Goal: Task Accomplishment & Management: Use online tool/utility

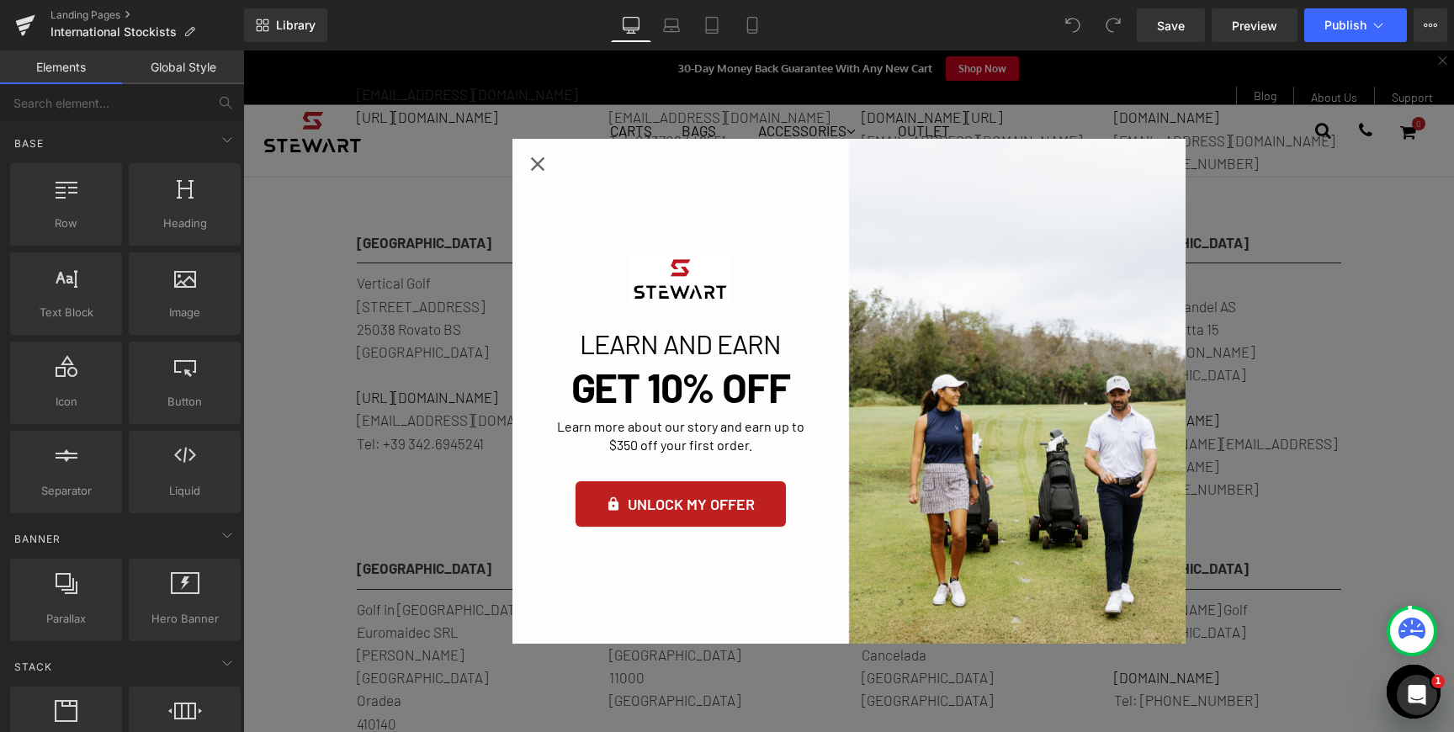
scroll to position [1873, 0]
click at [527, 167] on icon "Close popup" at bounding box center [538, 164] width 24 height 24
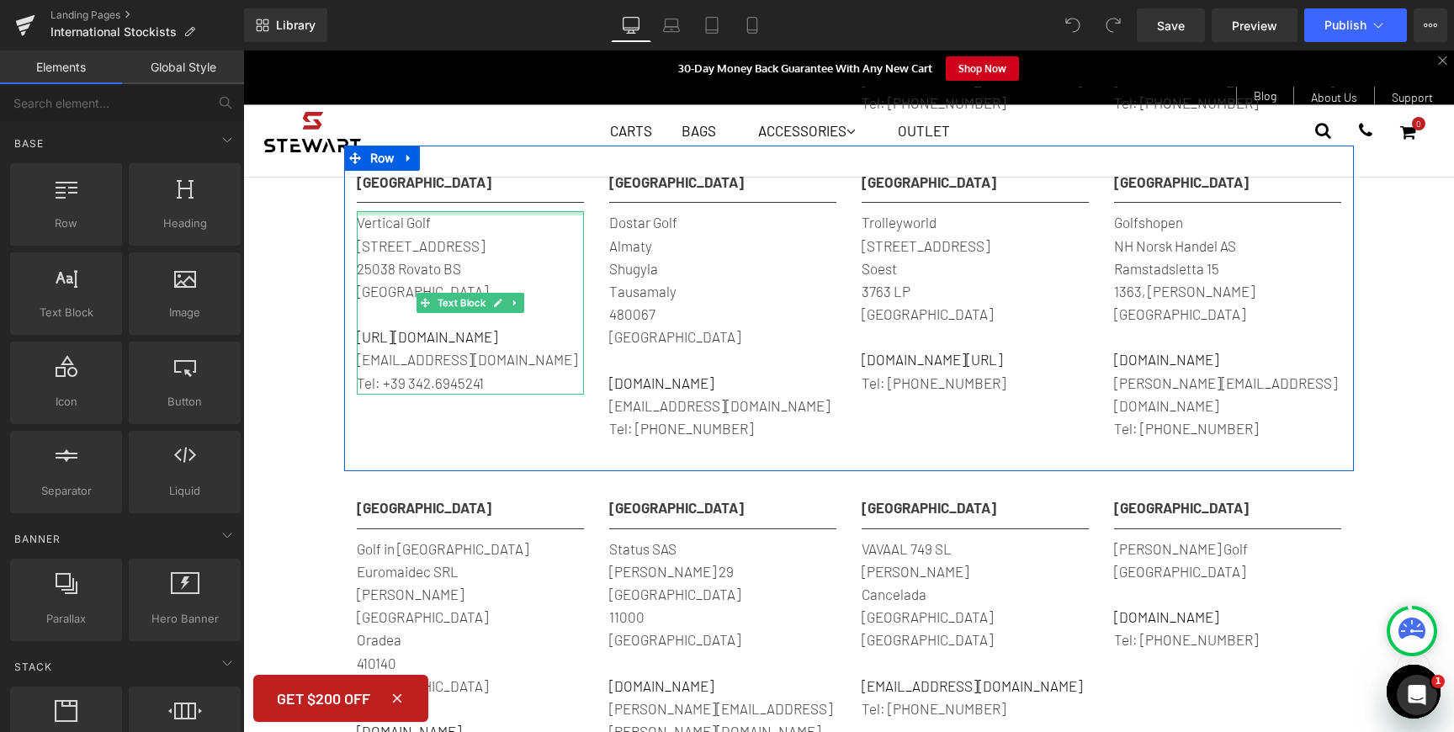
scroll to position [1958, 0]
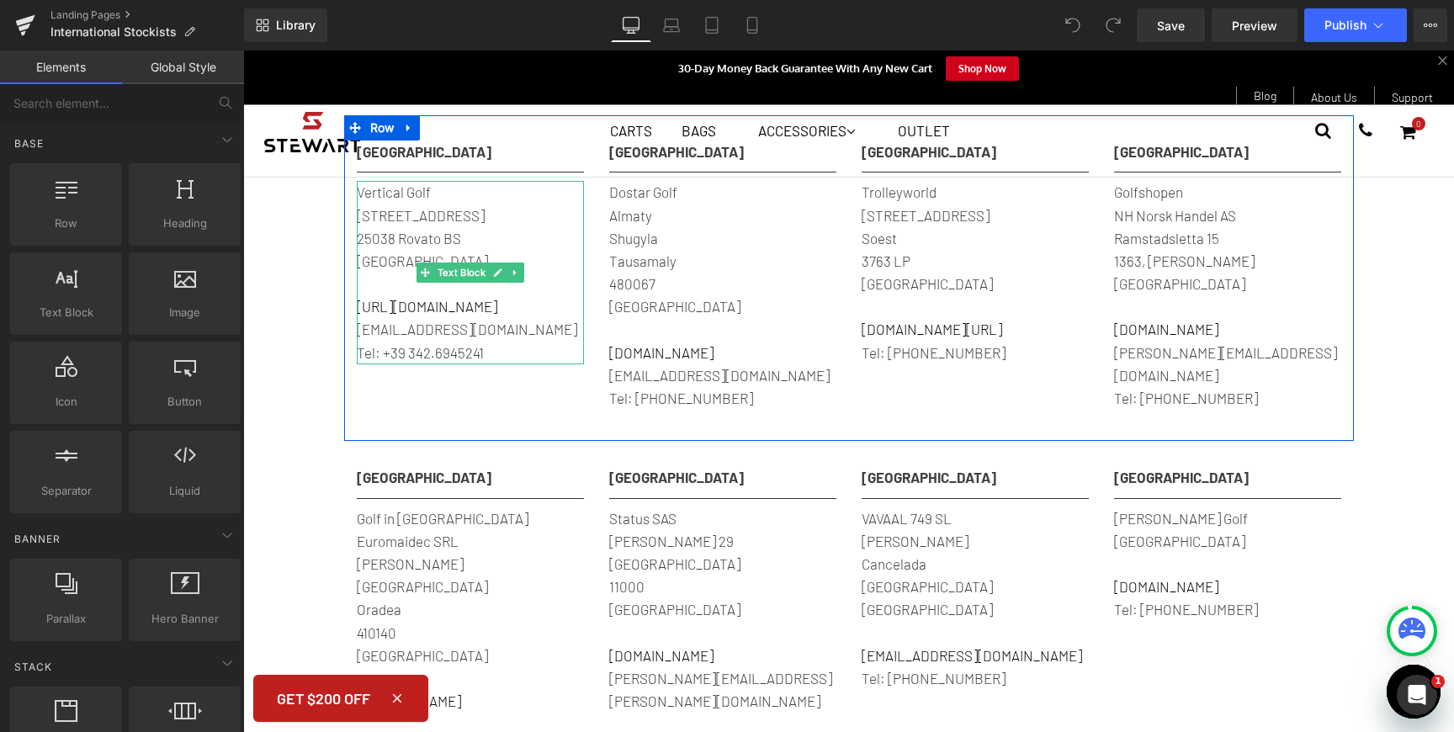
click at [486, 347] on p "Tel: +39 342.6945241" at bounding box center [470, 353] width 227 height 23
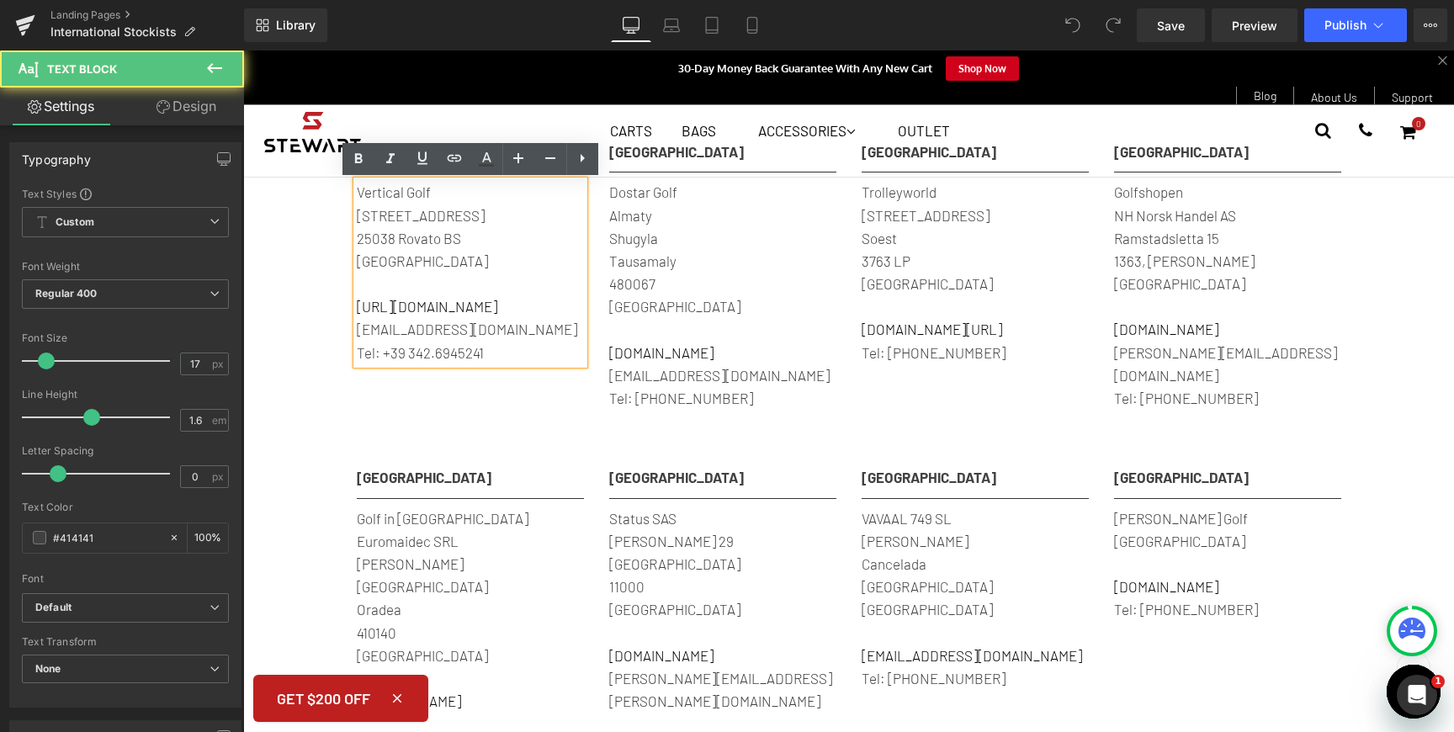
click at [519, 351] on p "Tel: +39 342.6945241" at bounding box center [470, 353] width 227 height 23
drag, startPoint x: 492, startPoint y: 350, endPoint x: 385, endPoint y: 350, distance: 106.9
click at [385, 350] on p "Tel: +39 342.6945241" at bounding box center [470, 353] width 227 height 23
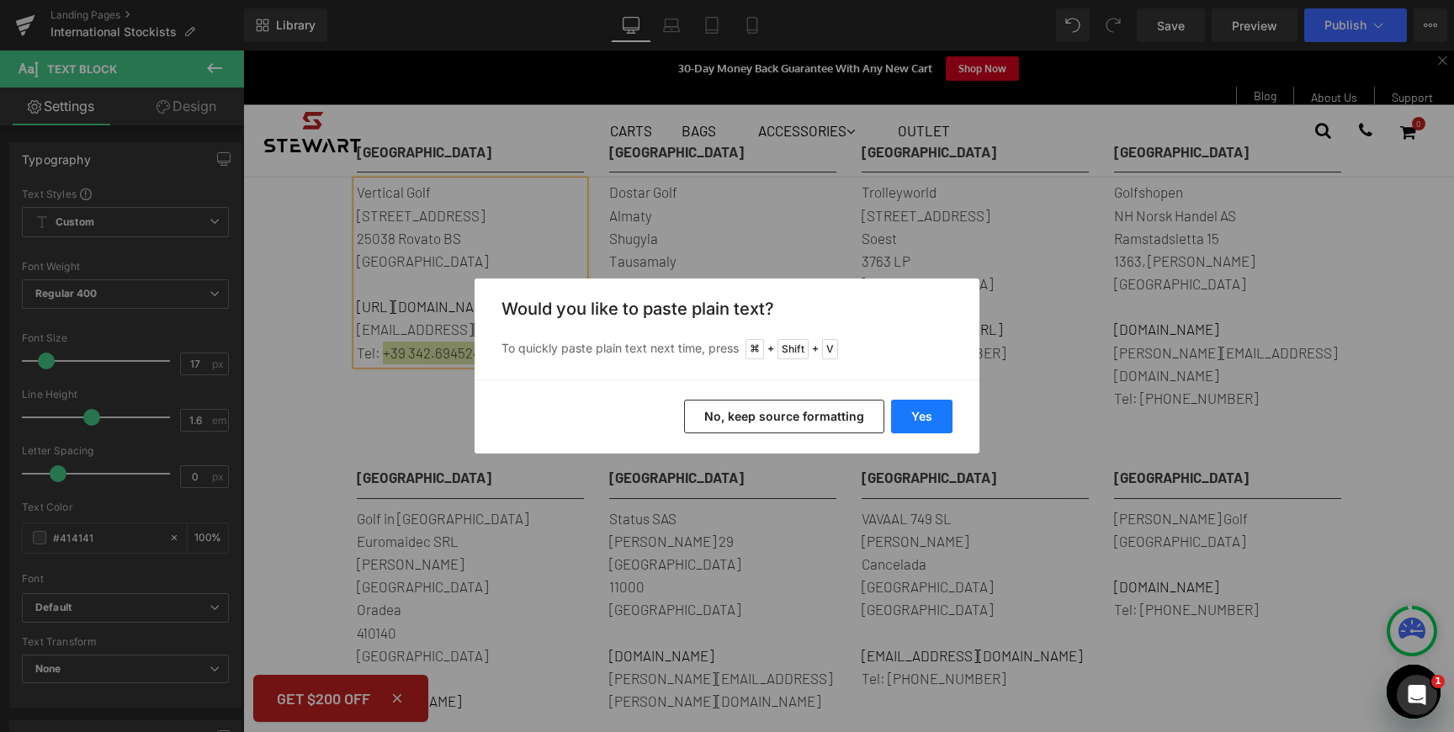
click at [920, 411] on button "Yes" at bounding box center [921, 417] width 61 height 34
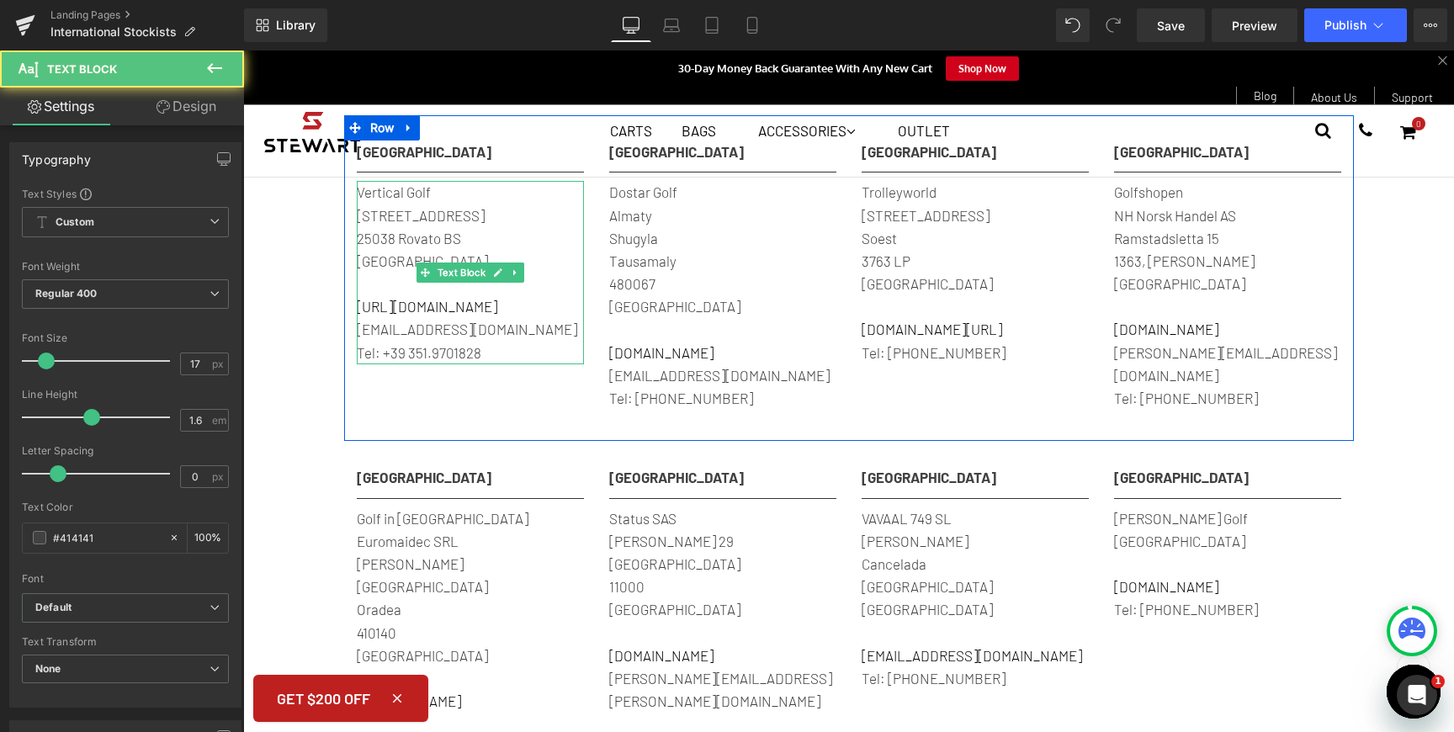
click at [521, 353] on p "Tel: +39 351.9701828" at bounding box center [470, 353] width 227 height 23
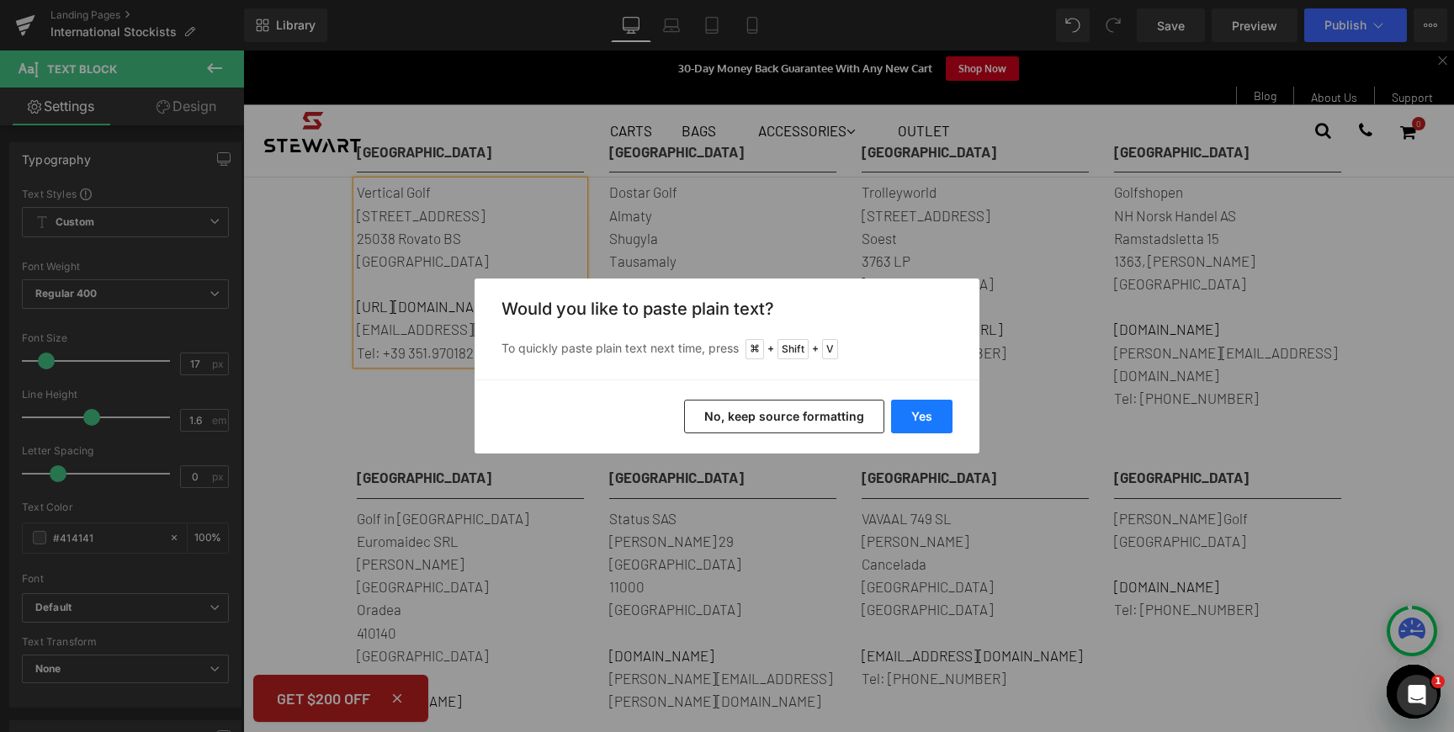
click at [926, 412] on button "Yes" at bounding box center [921, 417] width 61 height 34
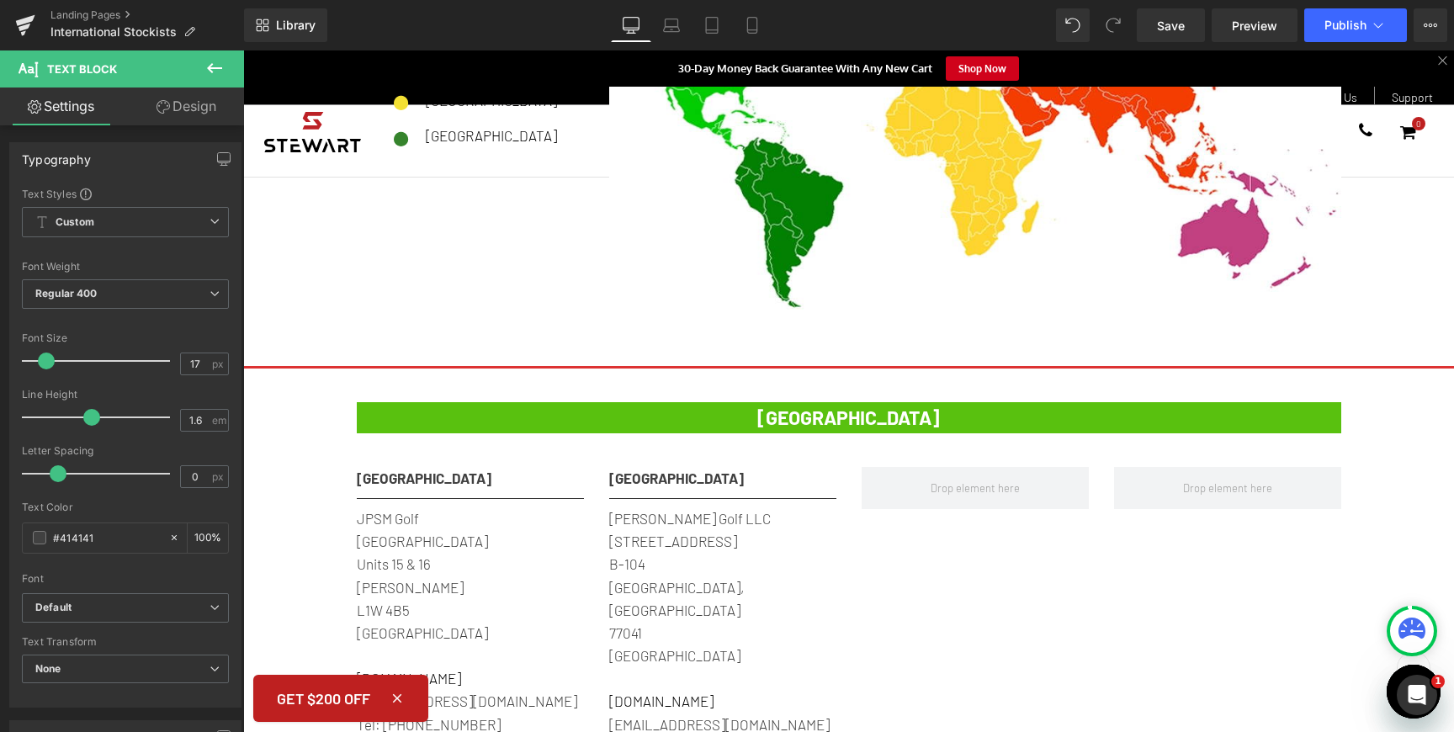
scroll to position [579, 0]
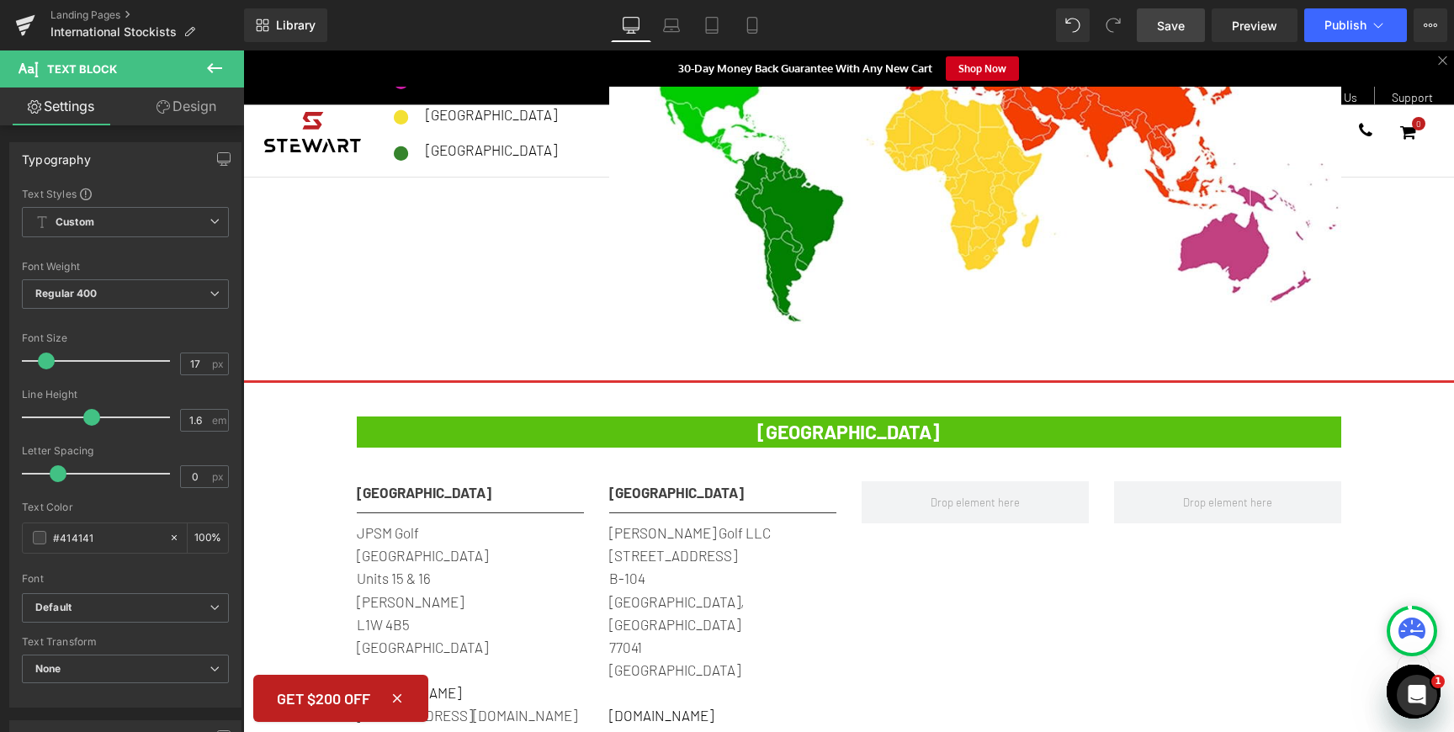
click at [1177, 32] on span "Save" at bounding box center [1171, 26] width 28 height 18
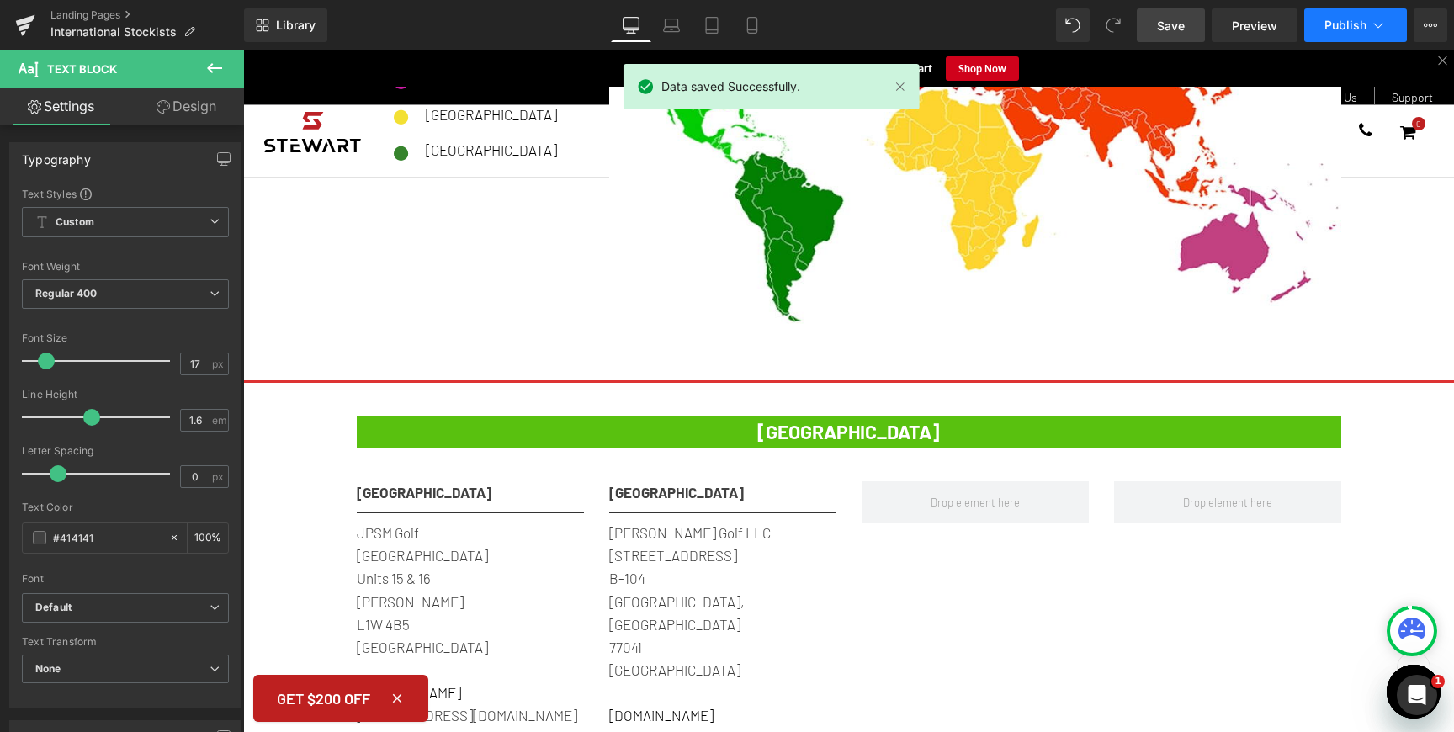
click at [1338, 30] on span "Publish" at bounding box center [1345, 25] width 42 height 13
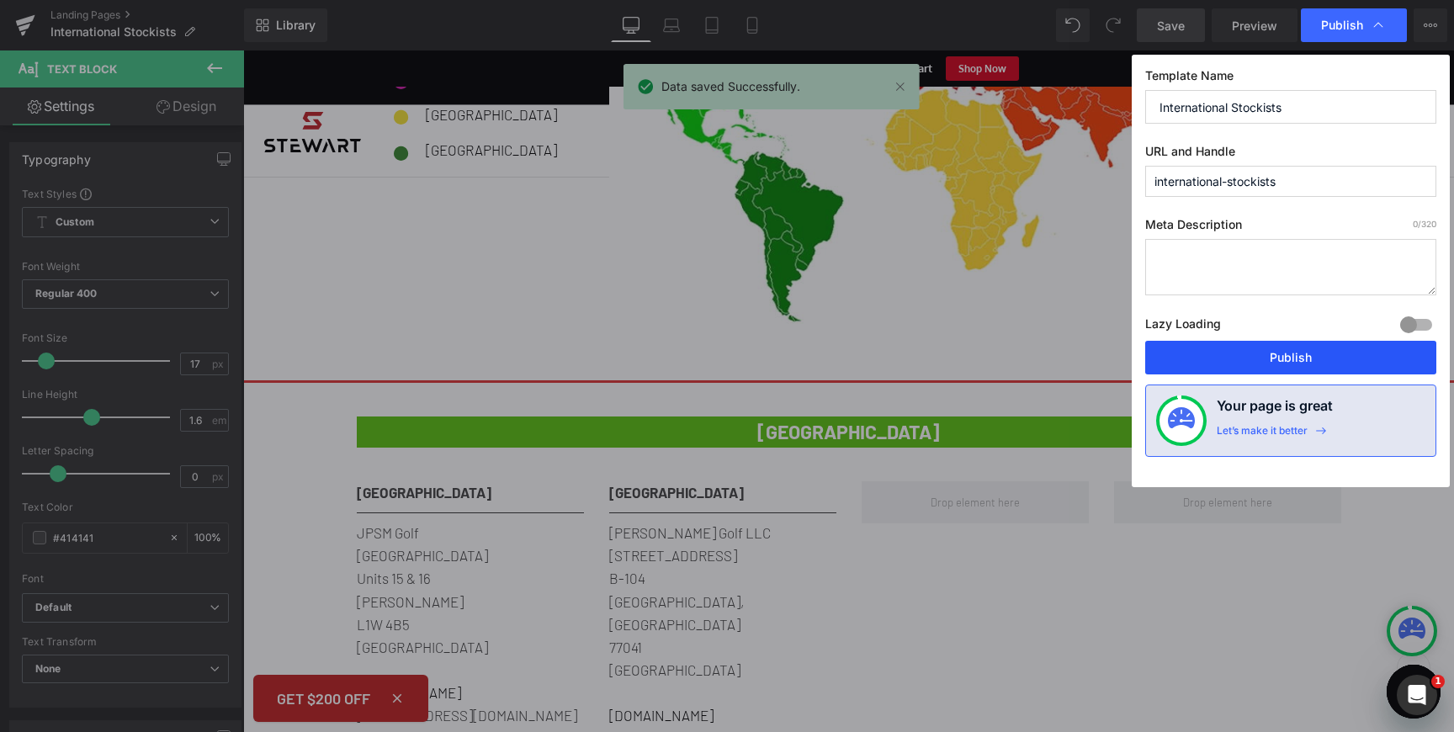
click at [1258, 356] on button "Publish" at bounding box center [1290, 358] width 291 height 34
